Goal: Information Seeking & Learning: Learn about a topic

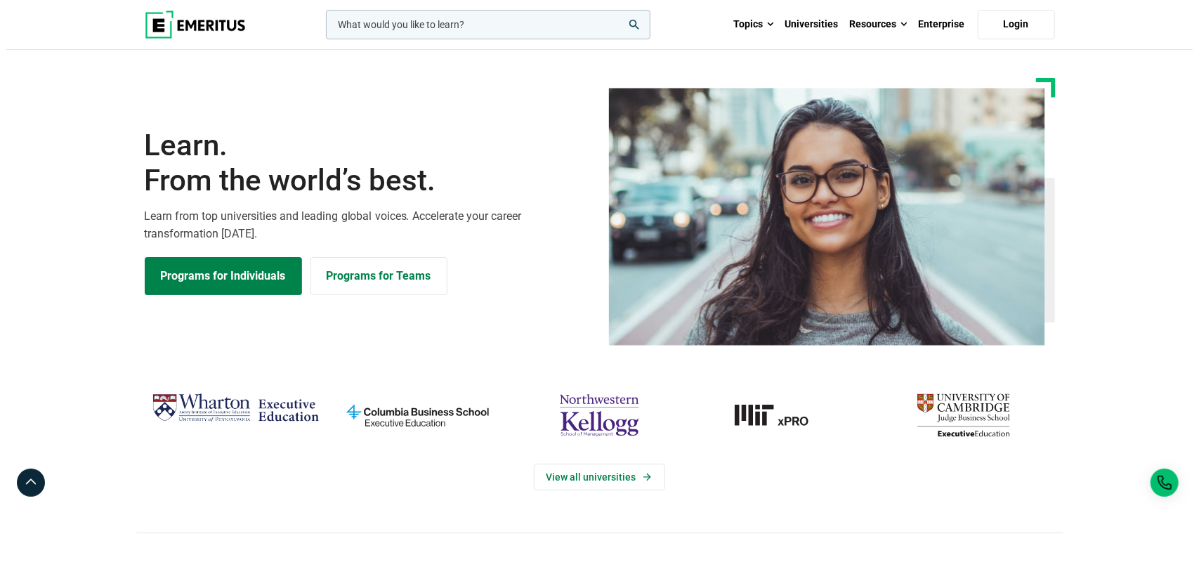
scroll to position [64, 0]
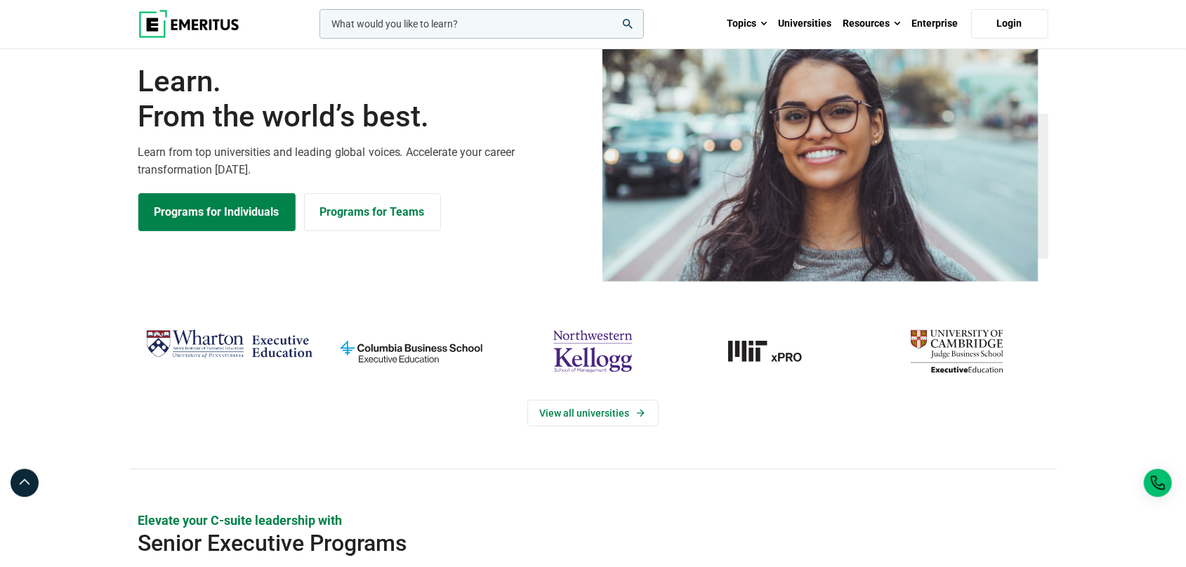
click at [506, 20] on input "woocommerce-product-search-field-0" at bounding box center [481, 23] width 324 height 29
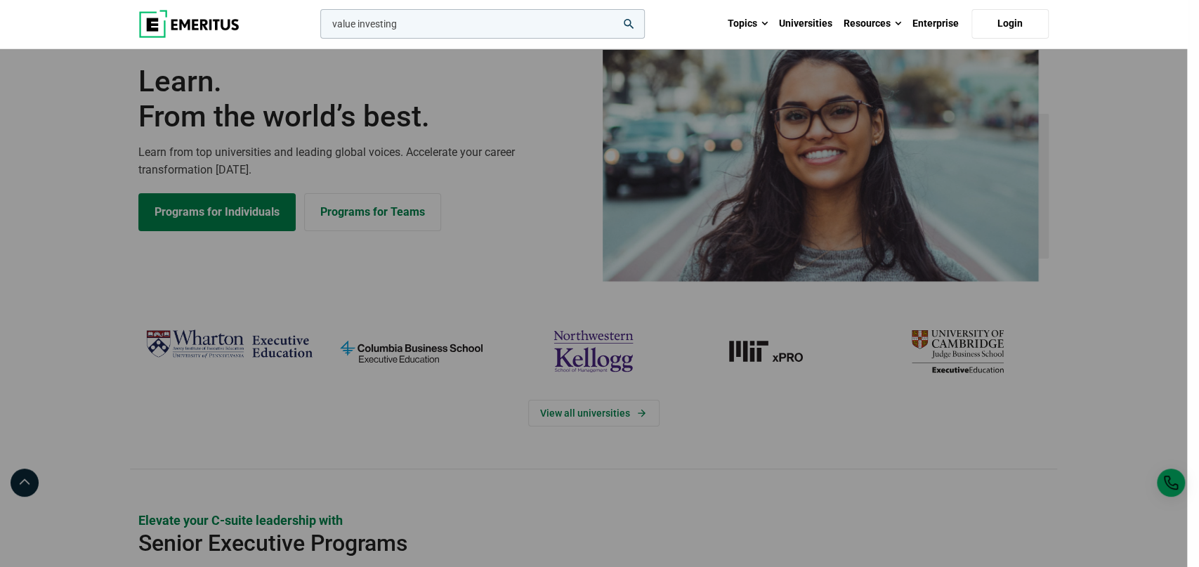
type input "value investing"
click at [317, 27] on button "search" at bounding box center [317, 27] width 0 height 0
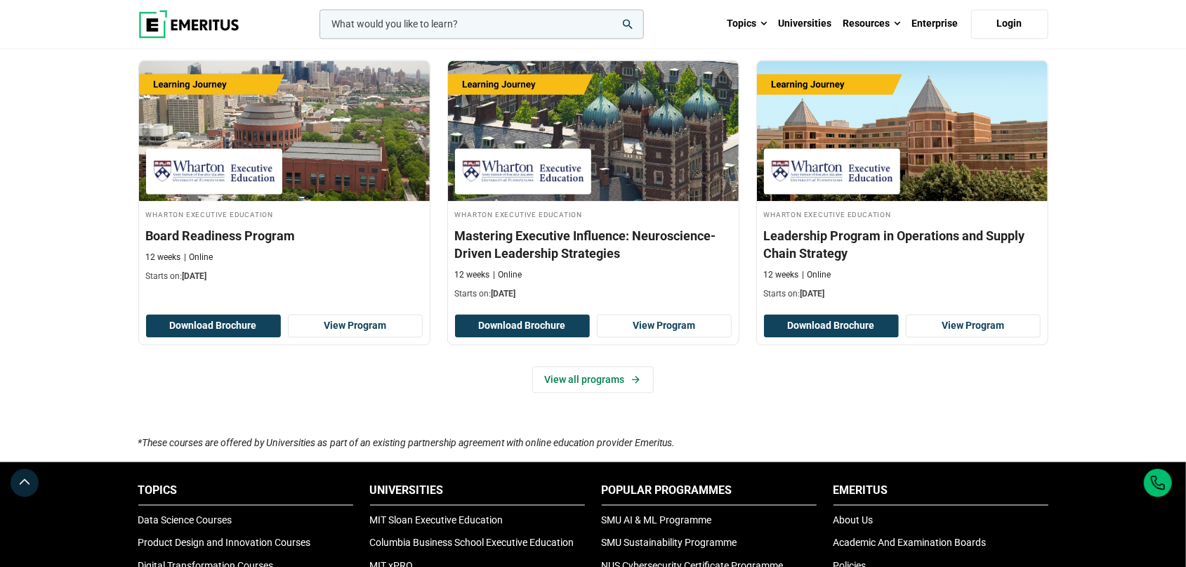
scroll to position [2102, 0]
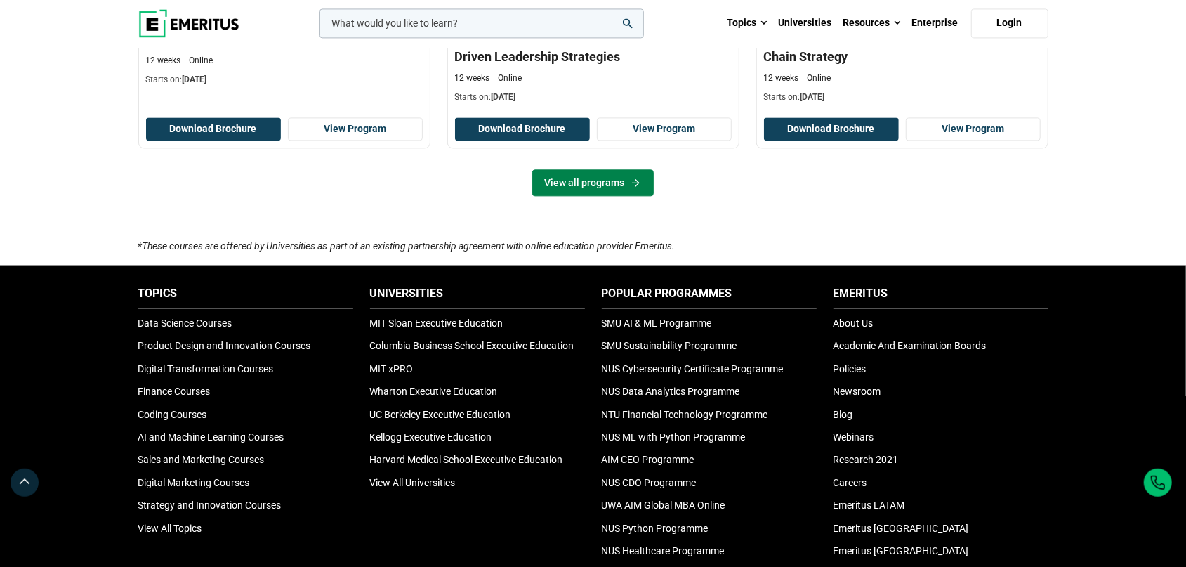
click at [582, 170] on link "View all programs" at bounding box center [592, 183] width 121 height 27
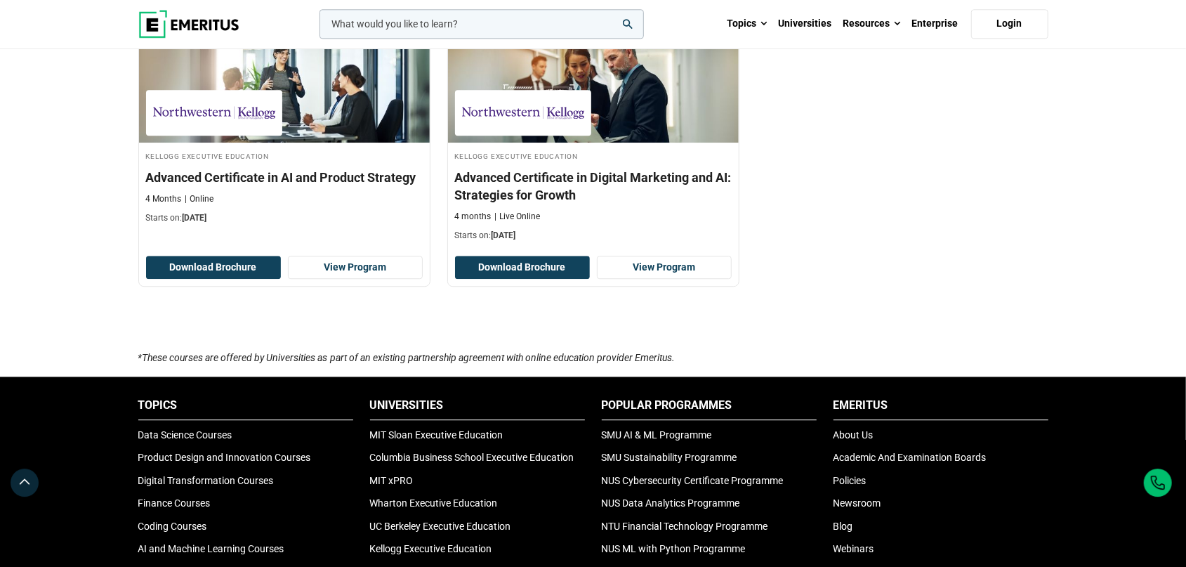
scroll to position [2647, 0]
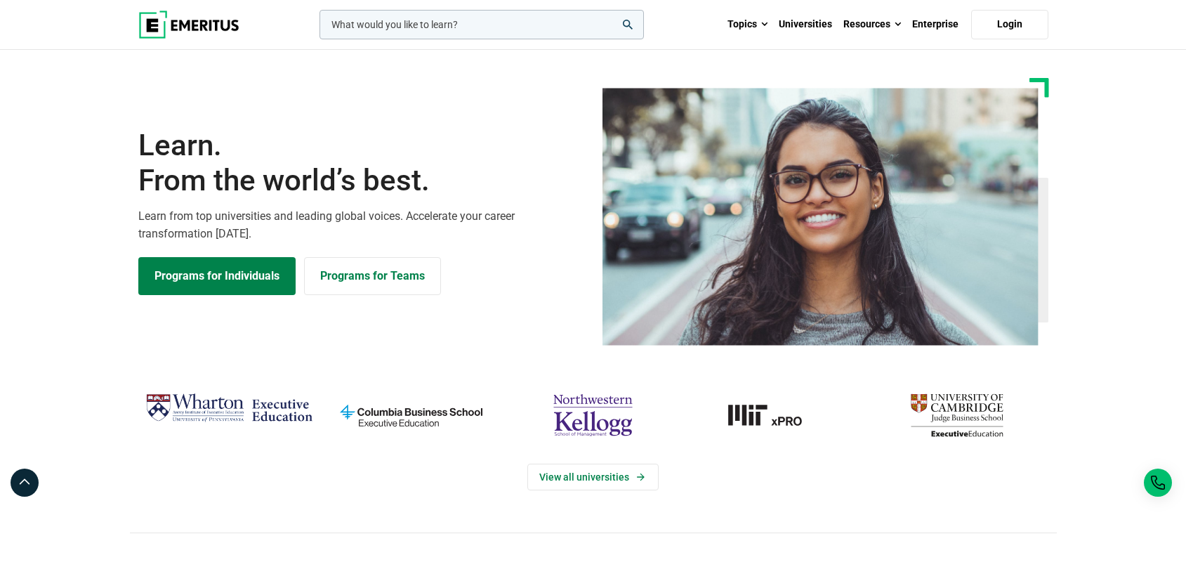
scroll to position [64, 0]
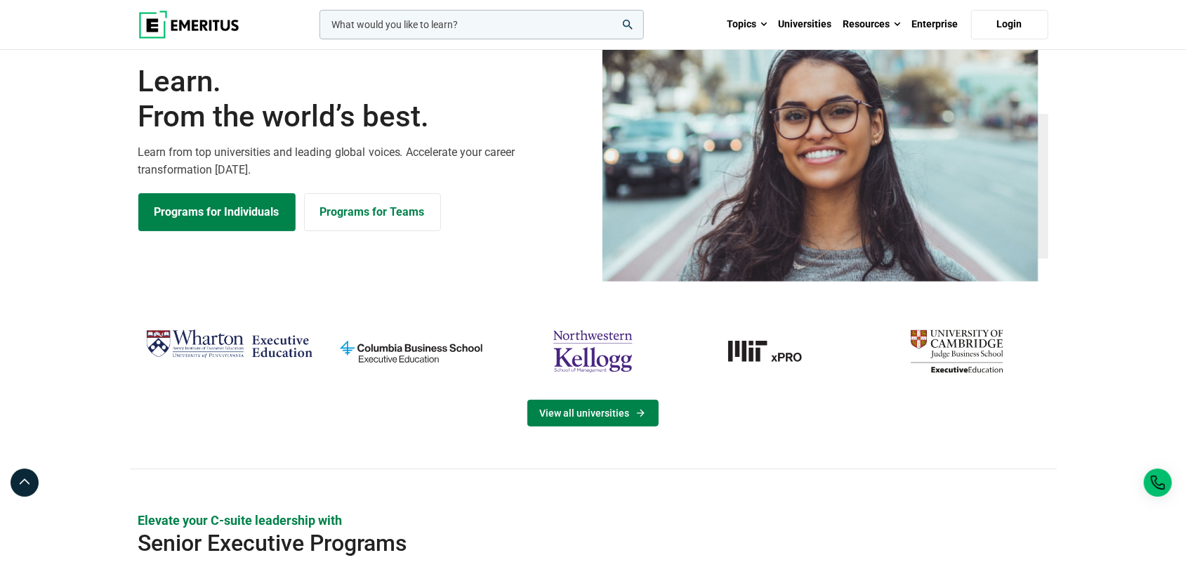
click at [595, 411] on link "View all universities" at bounding box center [592, 413] width 131 height 27
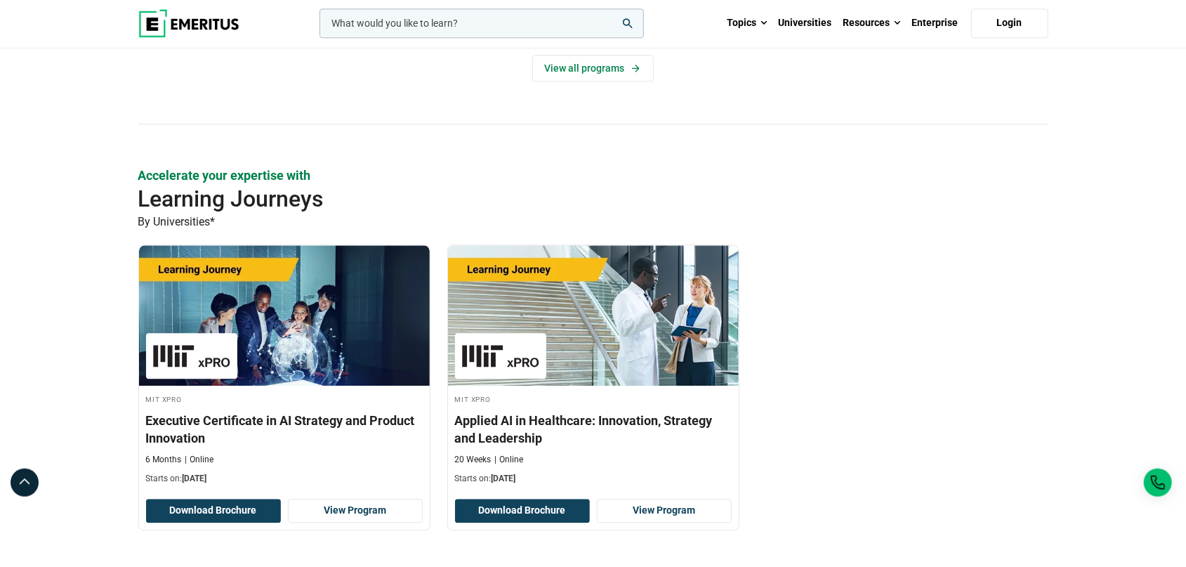
scroll to position [2438, 0]
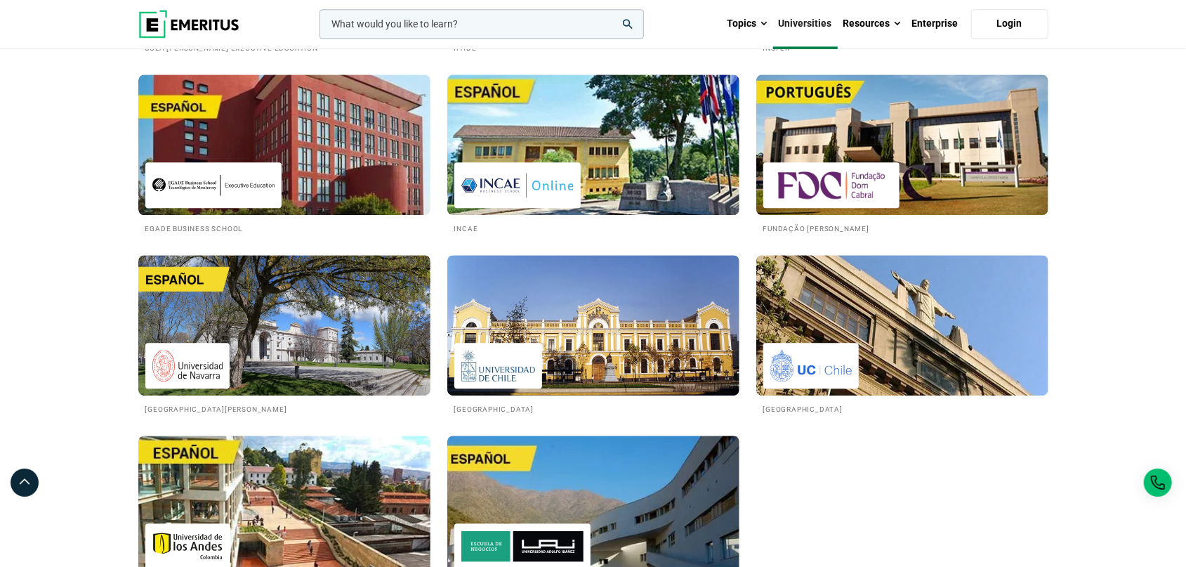
scroll to position [2576, 0]
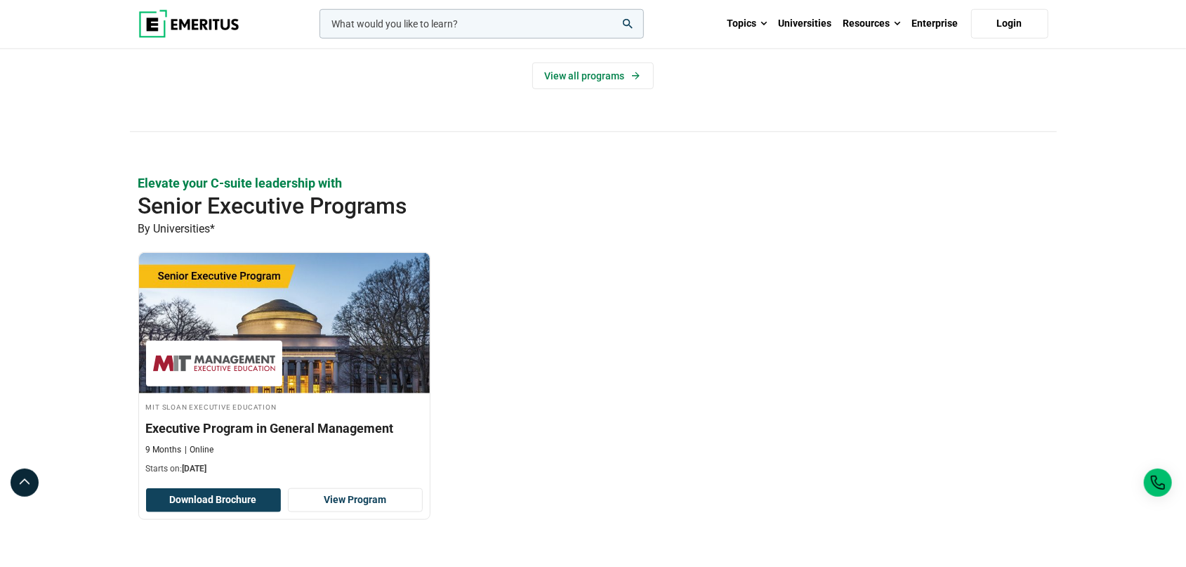
scroll to position [910, 0]
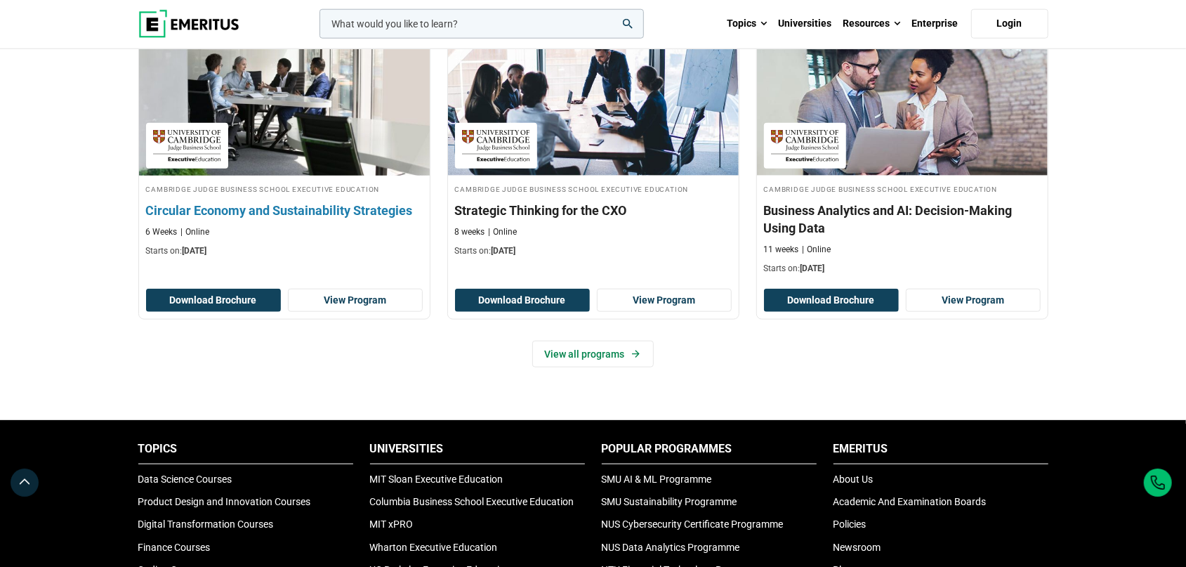
scroll to position [1190, 0]
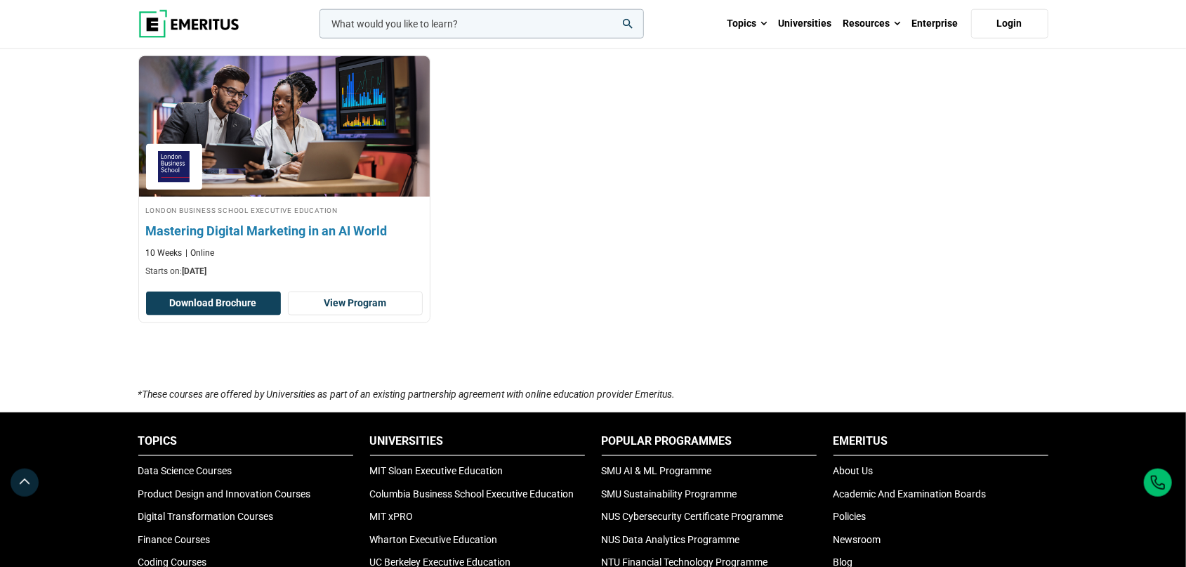
scroll to position [1229, 0]
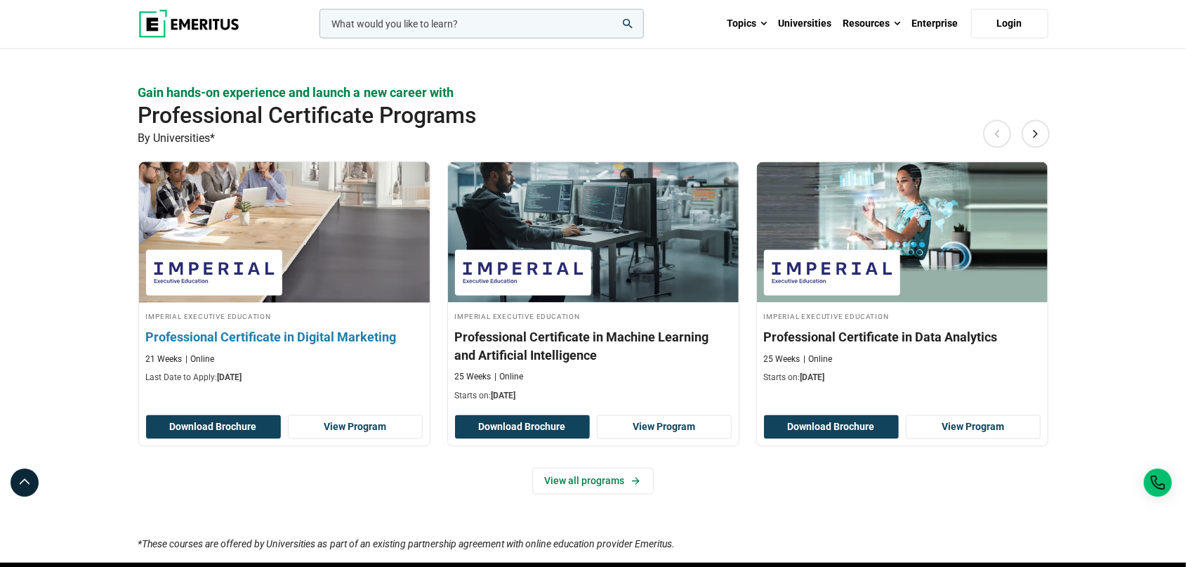
scroll to position [1500, 0]
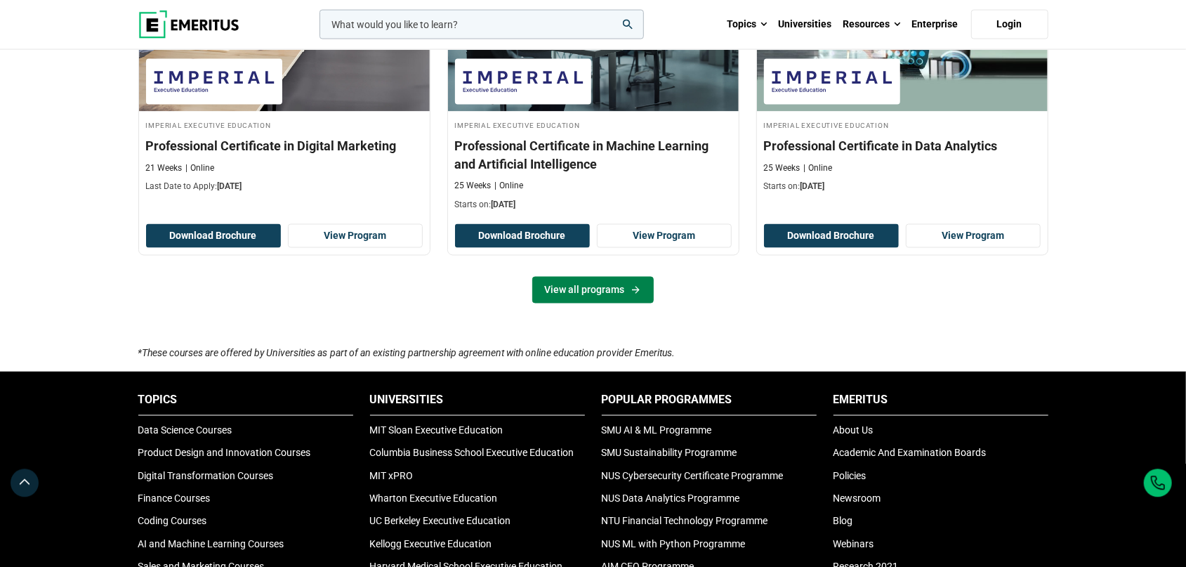
click at [567, 276] on link "View all programs" at bounding box center [592, 289] width 121 height 27
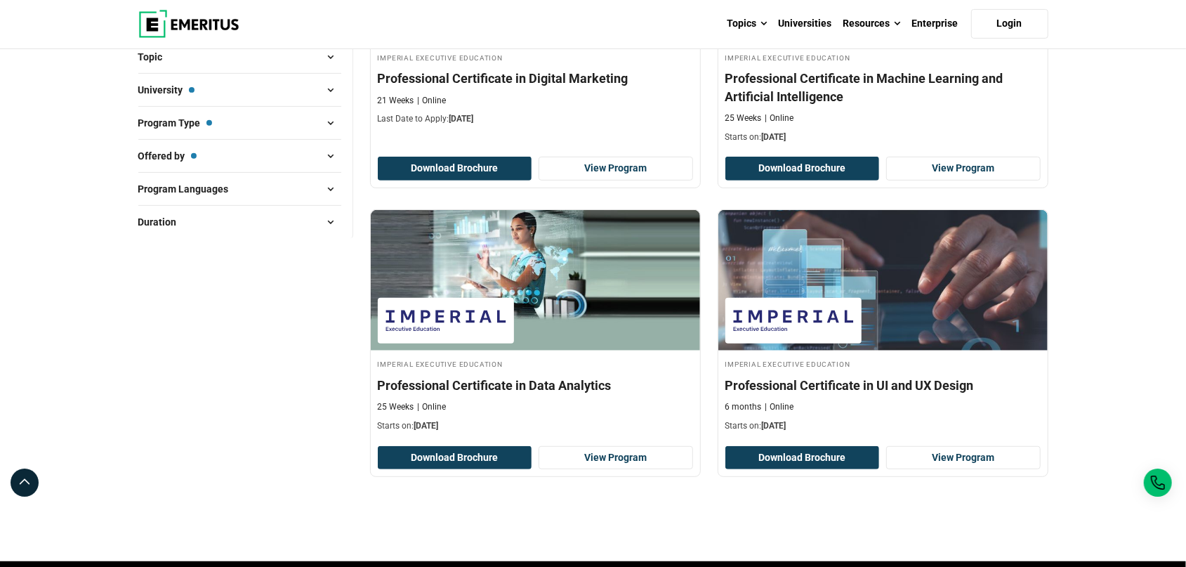
scroll to position [520, 0]
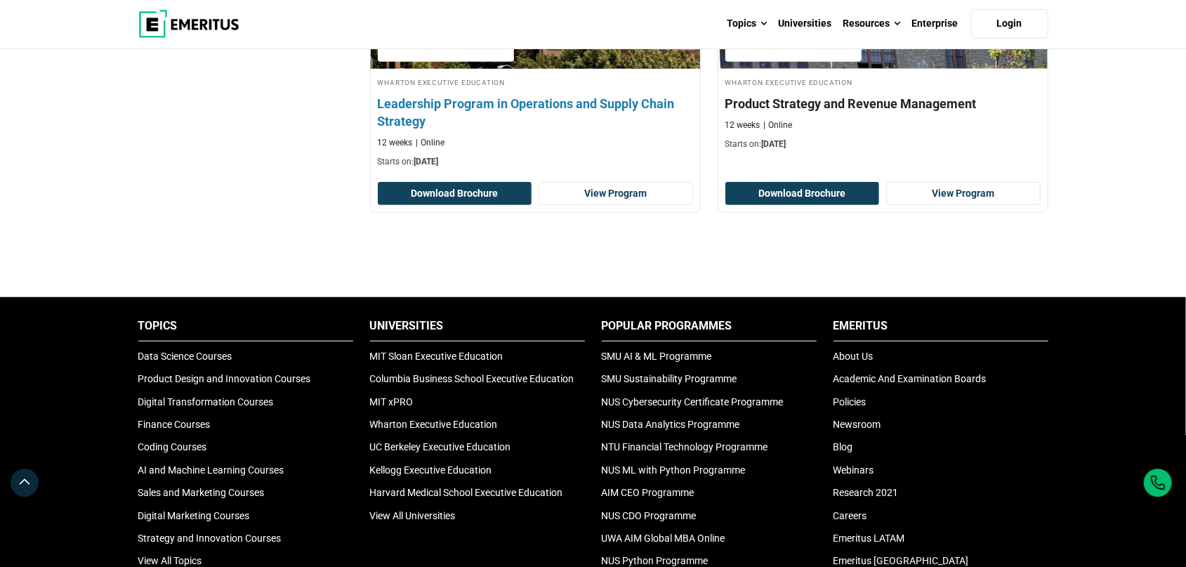
scroll to position [963, 0]
